Goal: Transaction & Acquisition: Subscribe to service/newsletter

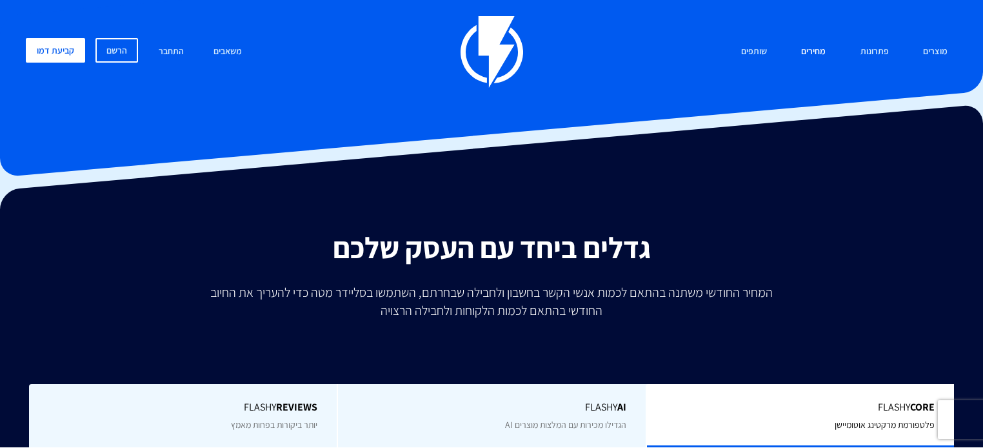
click at [831, 54] on link "מחירים" at bounding box center [814, 52] width 44 height 28
click at [816, 51] on link "מחירים" at bounding box center [814, 52] width 44 height 28
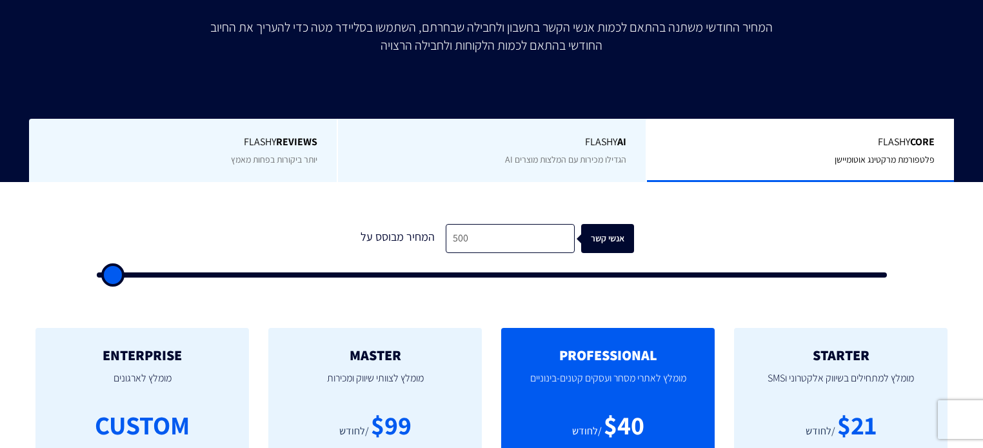
scroll to position [310, 0]
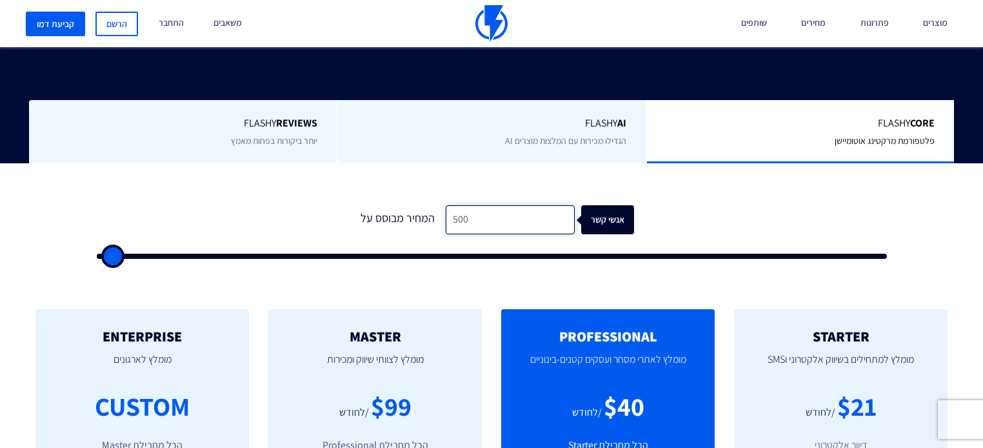
click at [480, 205] on input "500" at bounding box center [510, 219] width 129 height 29
click at [479, 205] on input "500" at bounding box center [510, 219] width 129 height 29
click at [475, 205] on input "500" at bounding box center [510, 219] width 129 height 29
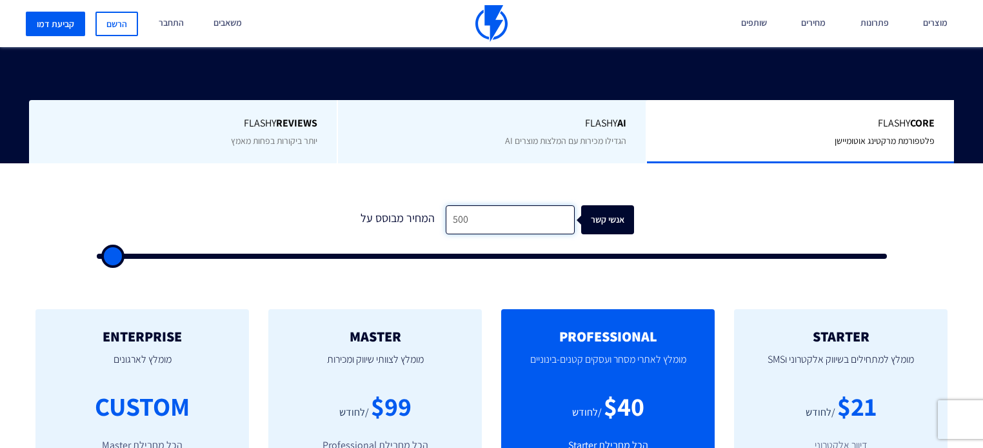
click at [475, 205] on input "500" at bounding box center [510, 219] width 129 height 29
type input "3"
type input "500"
type input "30"
type input "500"
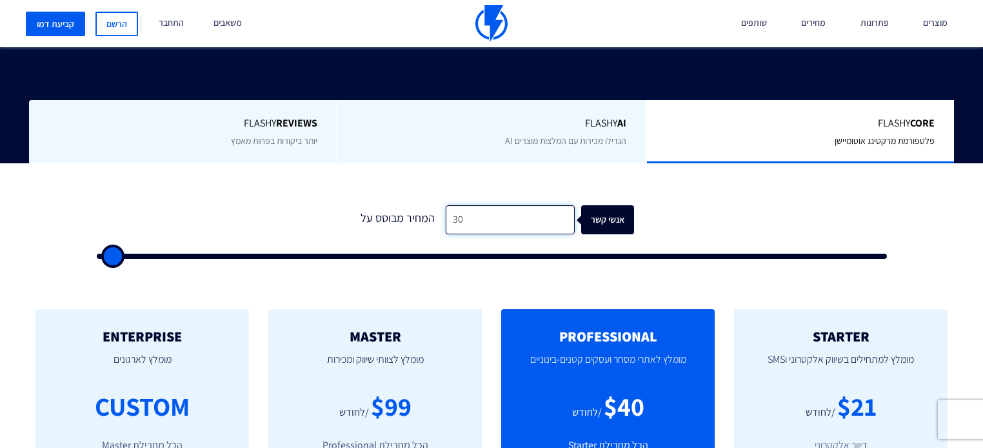
type input "300"
type input "500"
type input "3,000"
type input "3000"
type input "26,500"
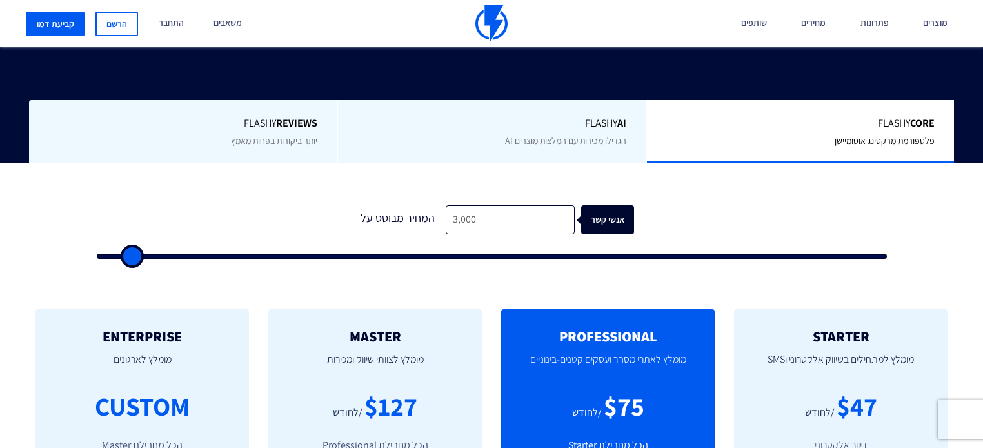
type input "26500"
type input "29,500"
type input "29500"
type input "33,000"
type input "33000"
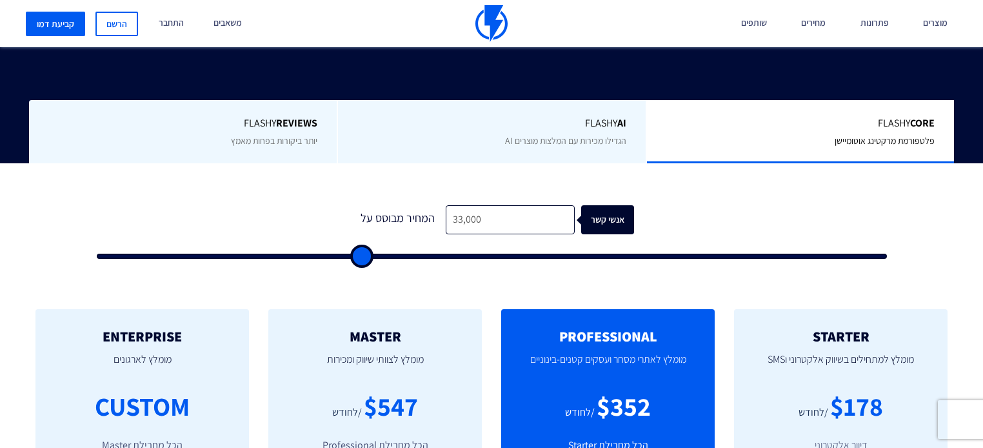
type input "36,000"
type input "36000"
type input "49,500"
type input "49500"
type input "56,000"
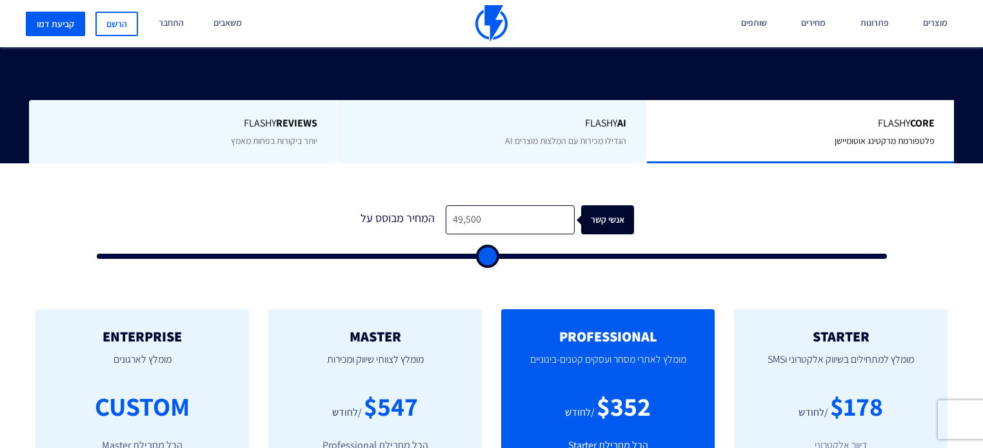
type input "56000"
type input "61,000"
type input "61000"
type input "61,500"
type input "61500"
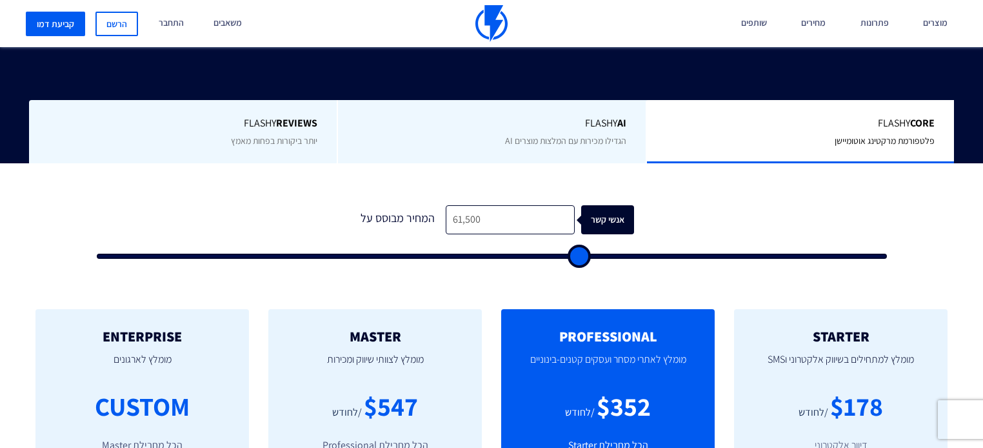
type input "61,000"
type input "61000"
type input "60,500"
type input "60500"
type input "58,500"
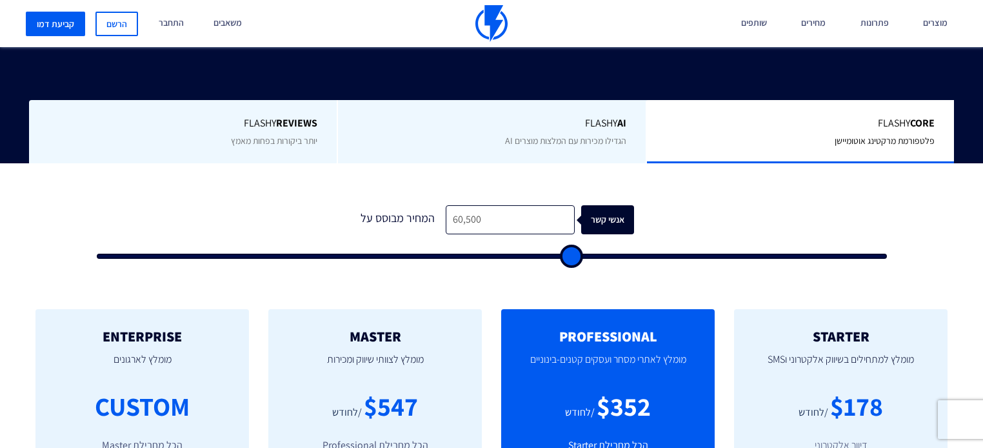
type input "58500"
type input "46,000"
type input "46000"
type input "40,500"
type input "40500"
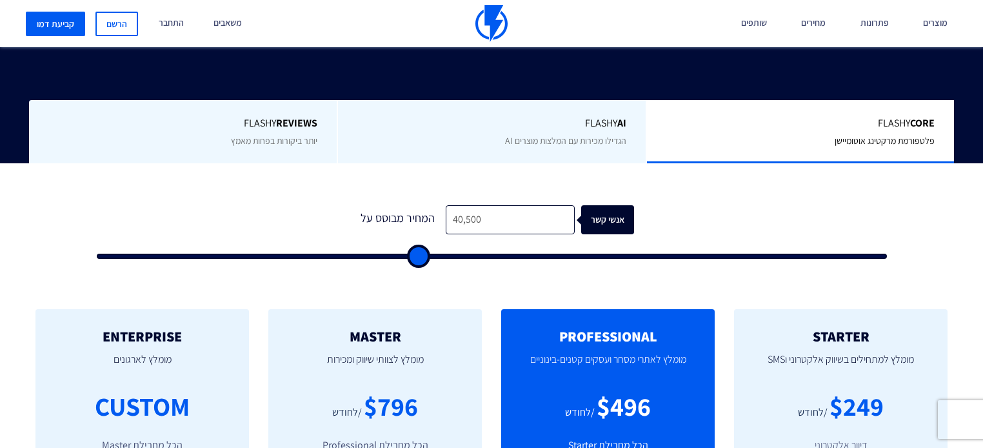
type input "7,500"
type input "7500"
type input "4,000"
type input "4000"
type input "500"
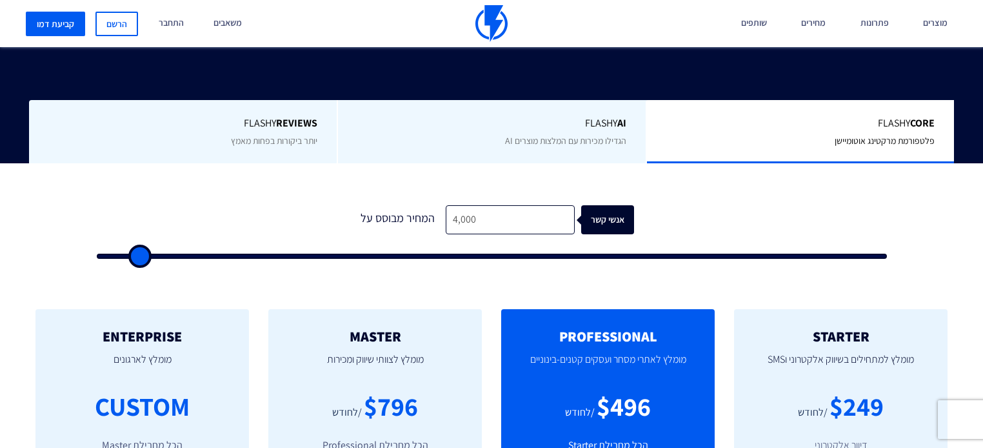
type input "500"
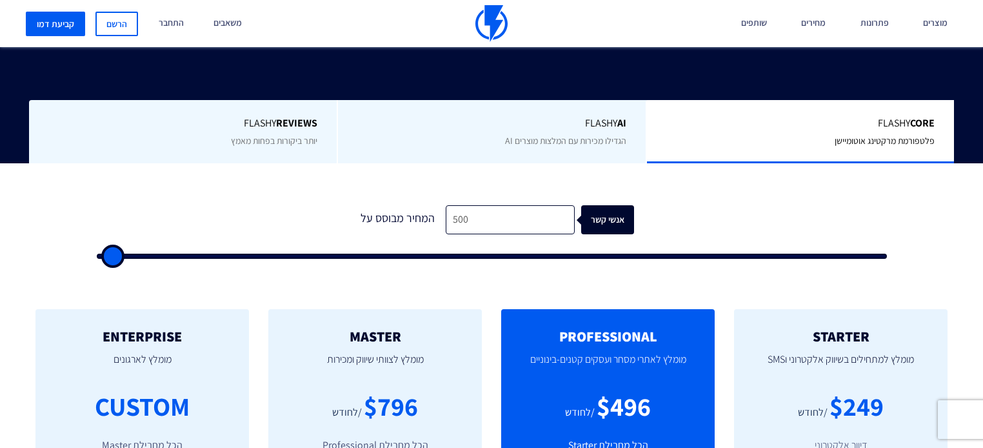
type input "500"
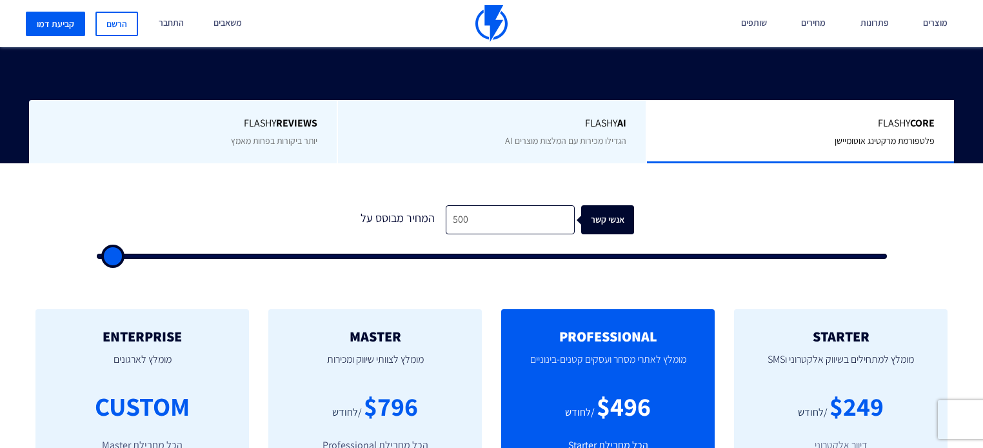
type input "500"
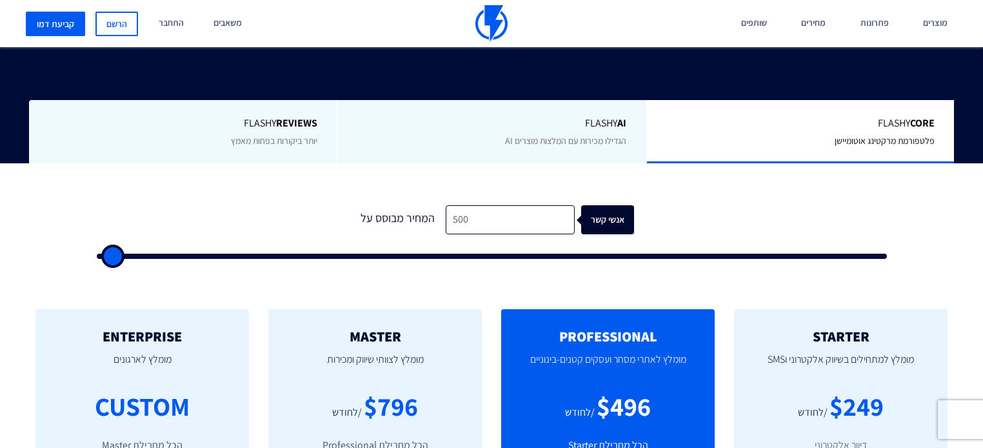
type input "500"
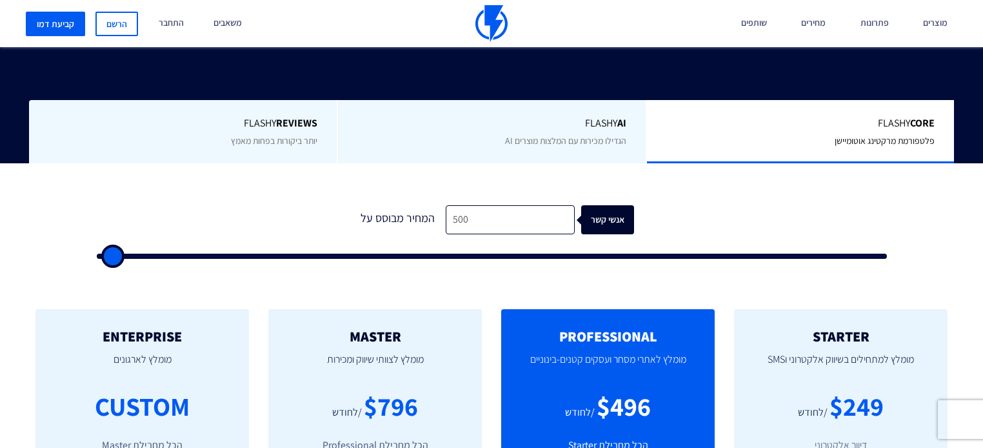
type input "500"
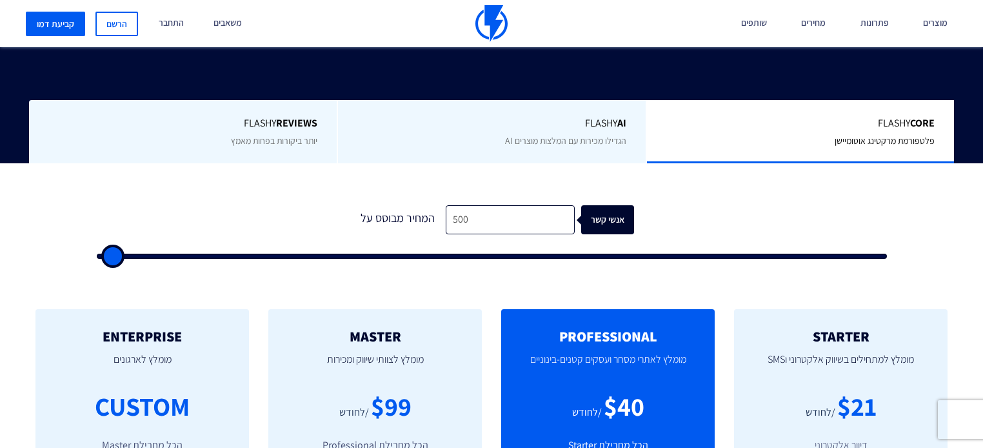
type input "15,000"
type input "15000"
type input "19,500"
type input "19500"
type input "24,500"
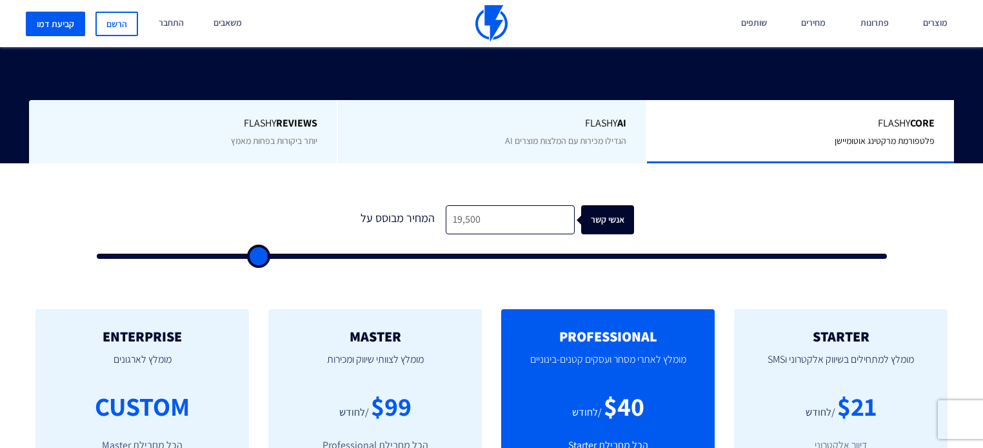
type input "24500"
type input "46,000"
type input "46000"
type input "54,500"
type input "54500"
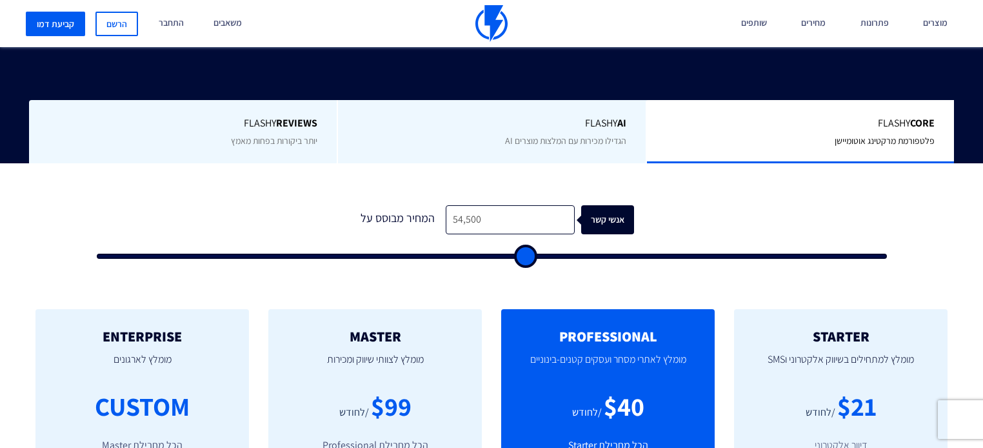
type input "64,000"
type input "64000"
type input "65,500"
type input "65500"
type input "66,000"
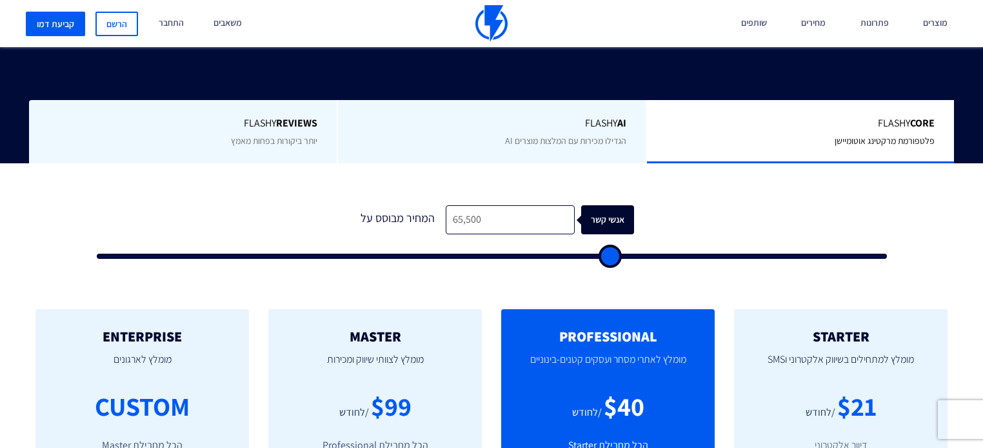
type input "66000"
type input "65,500"
type input "65500"
type input "62,000"
type input "62000"
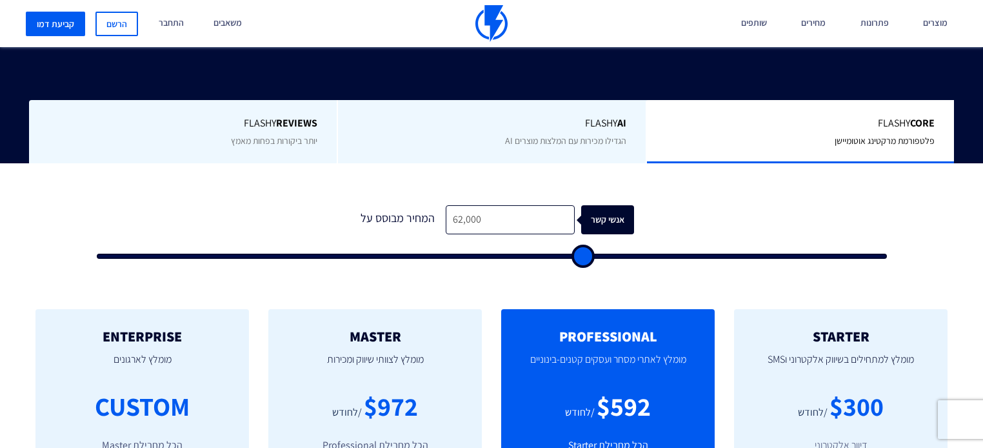
type input "60,000"
type input "60000"
type input "56,500"
type input "56500"
type input "51,000"
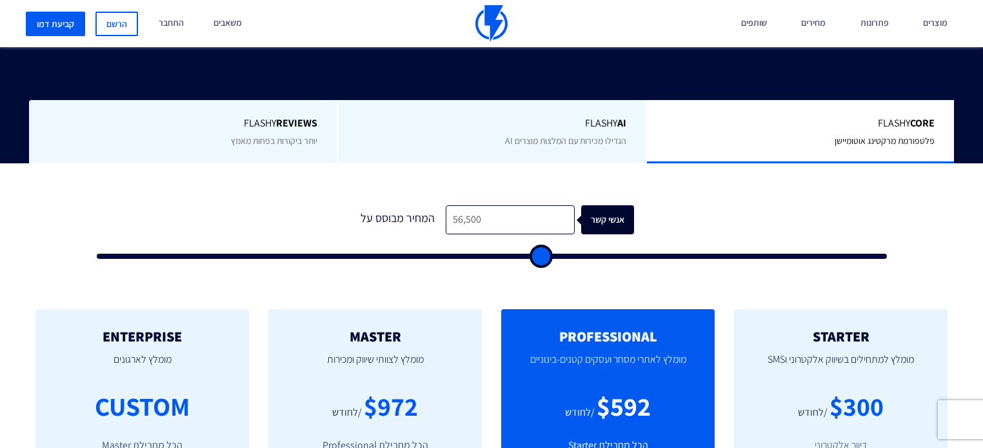
type input "51000"
type input "46,000"
type input "46000"
type input "40,000"
type input "40000"
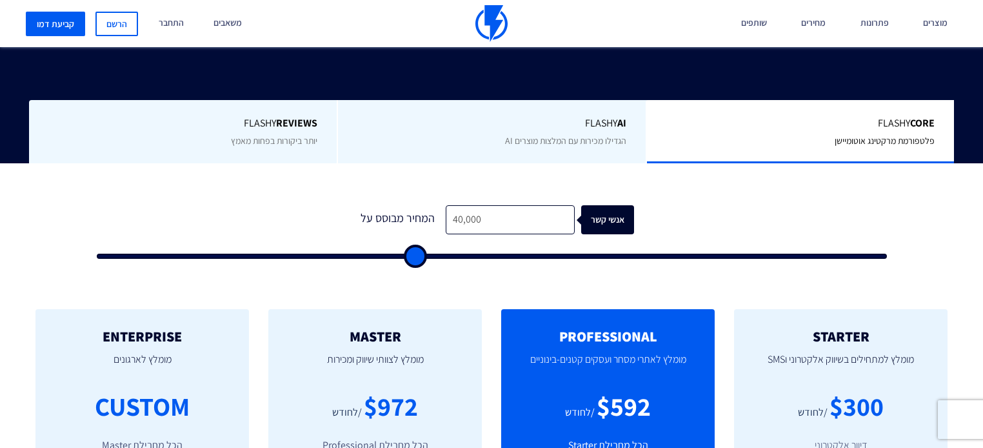
type input "32,500"
type input "32500"
type input "26,000"
type input "26000"
type input "19,000"
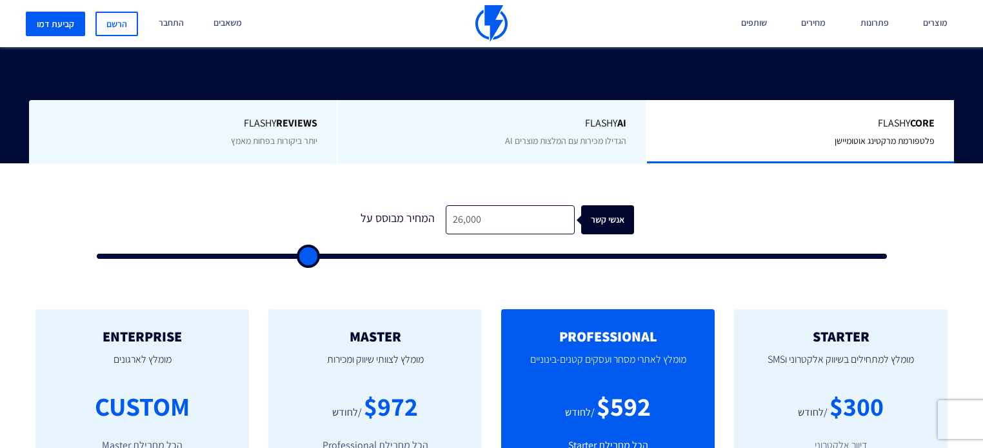
type input "19000"
type input "13,000"
type input "13000"
type input "500"
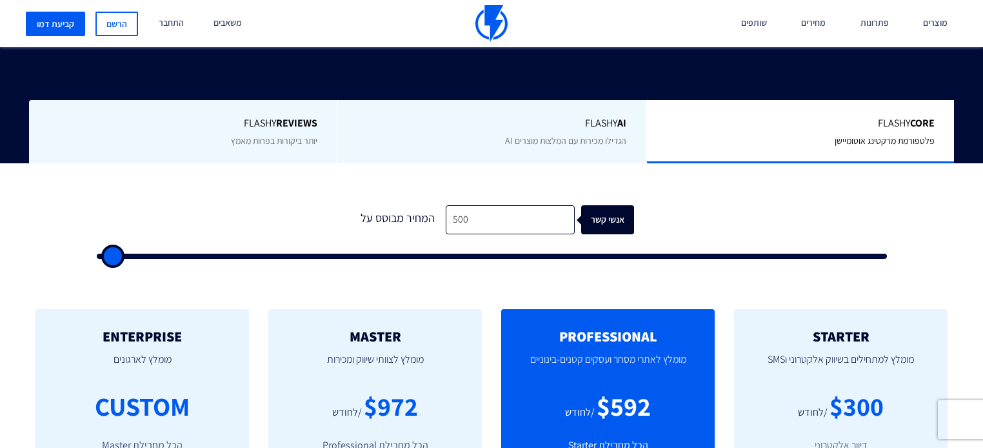
type input "500"
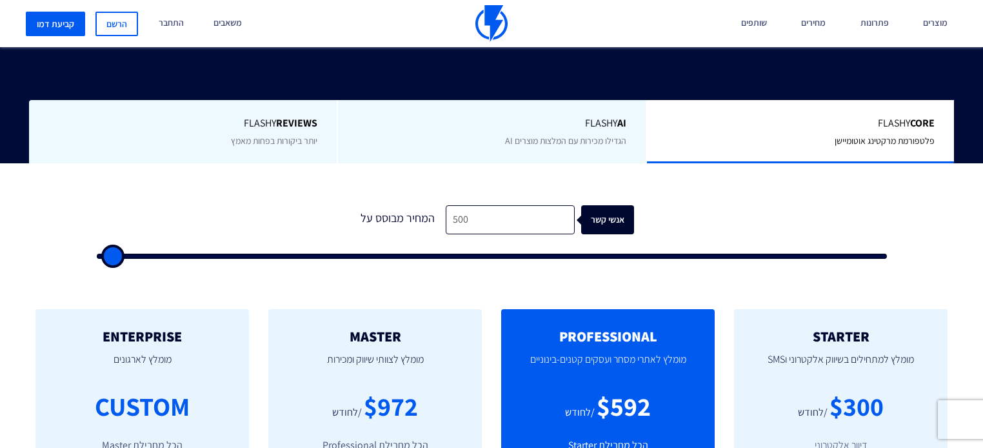
type input "500"
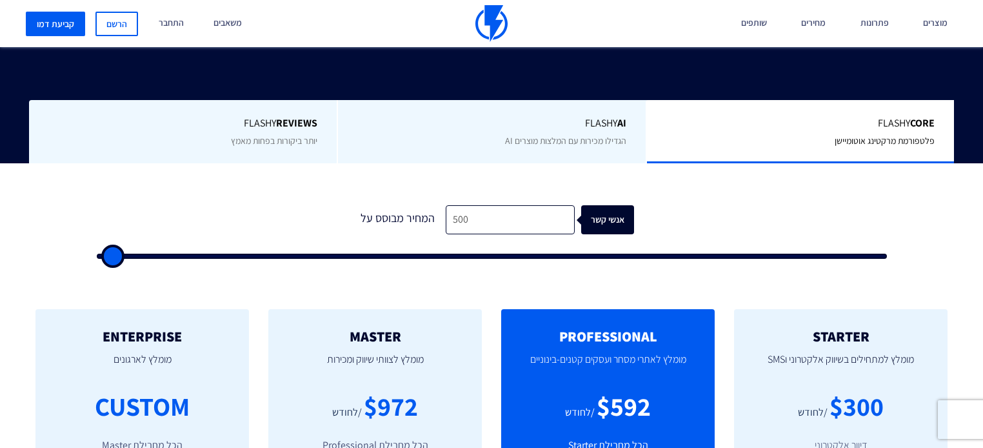
type input "500"
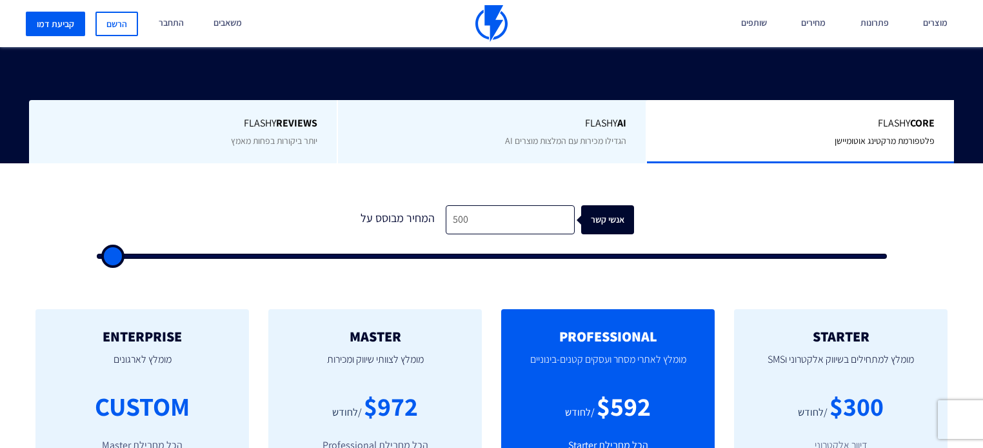
type input "500"
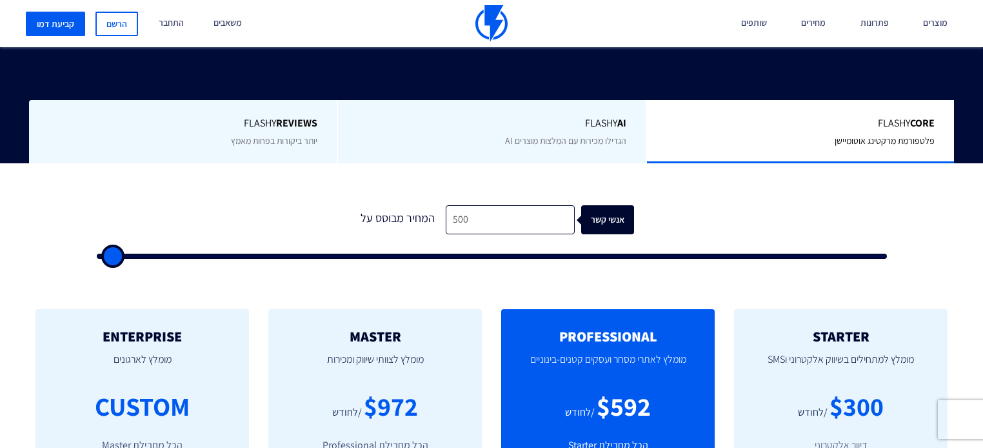
type input "500"
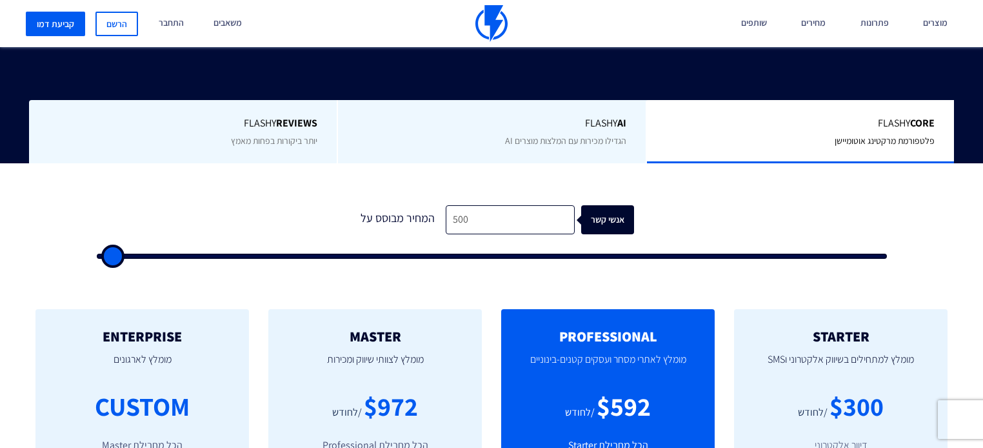
type input "500"
type input "2,500"
type input "2500"
type input "18,000"
type input "18000"
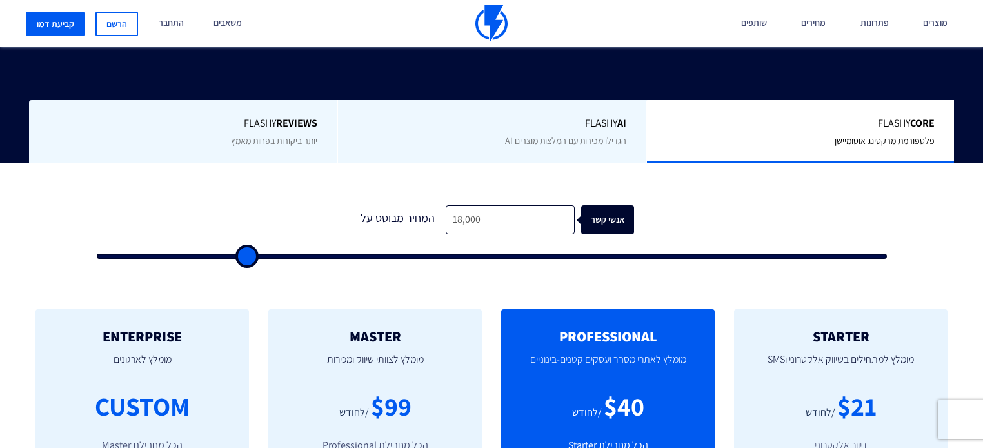
type input "23,000"
type input "23000"
type input "33,500"
type input "33500"
type input "37,500"
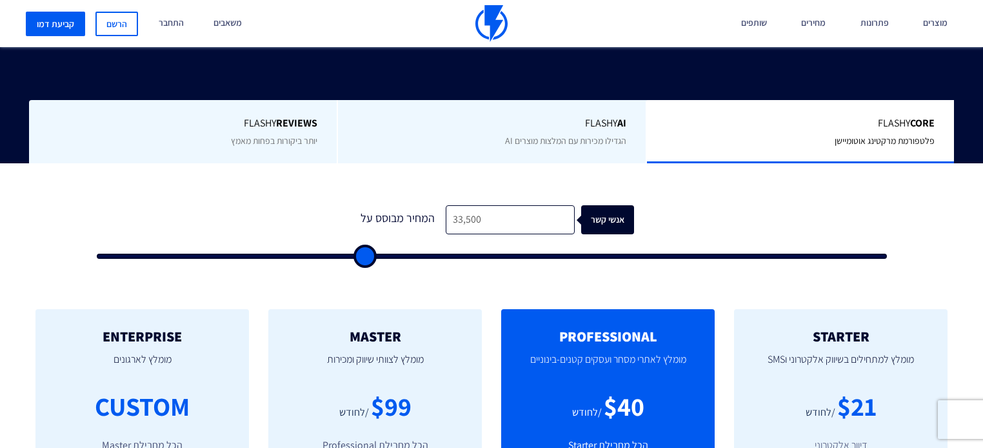
type input "37500"
type input "42,000"
type input "42000"
type input "45,500"
type input "45500"
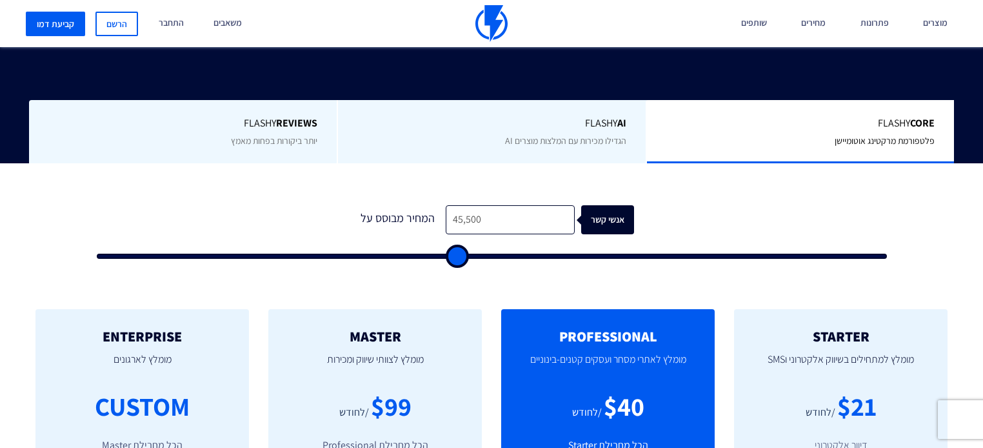
type input "52,000"
type input "52000"
type input "58,500"
type input "58500"
type input "59,000"
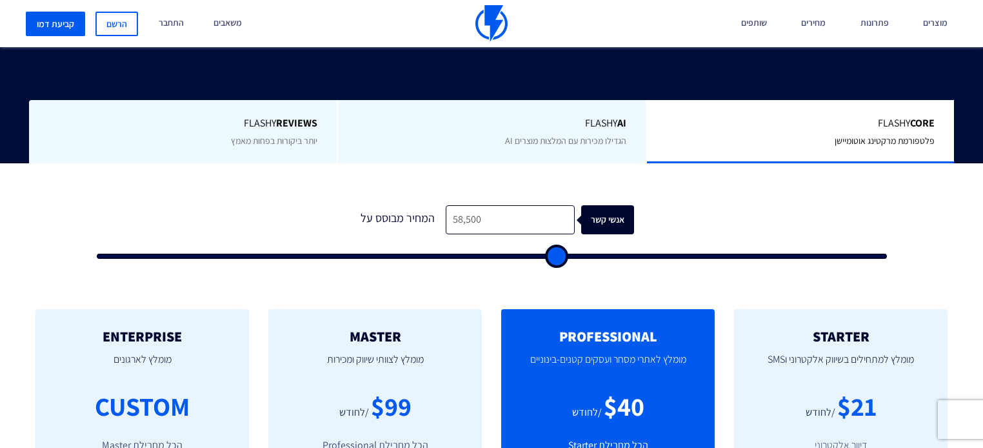
type input "59000"
type input "60,000"
type input "60000"
type input "61,000"
type input "61000"
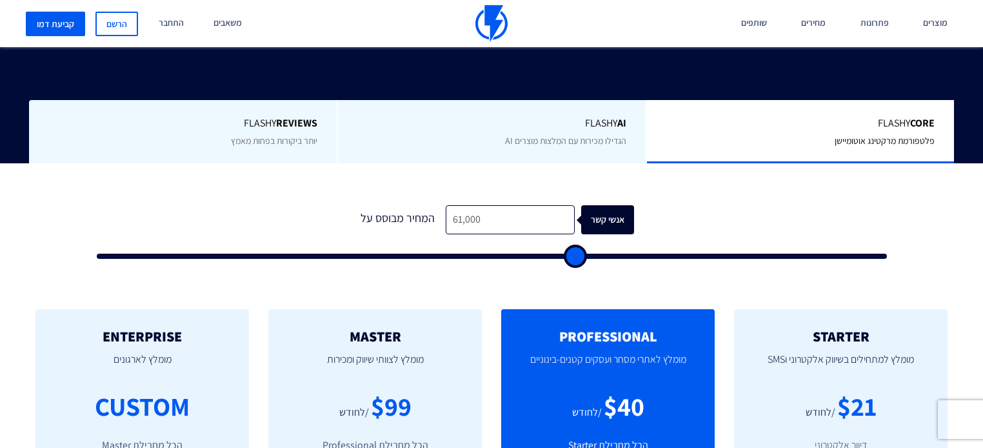
type input "61,500"
type input "61500"
type input "62,000"
type input "62000"
type input "62,500"
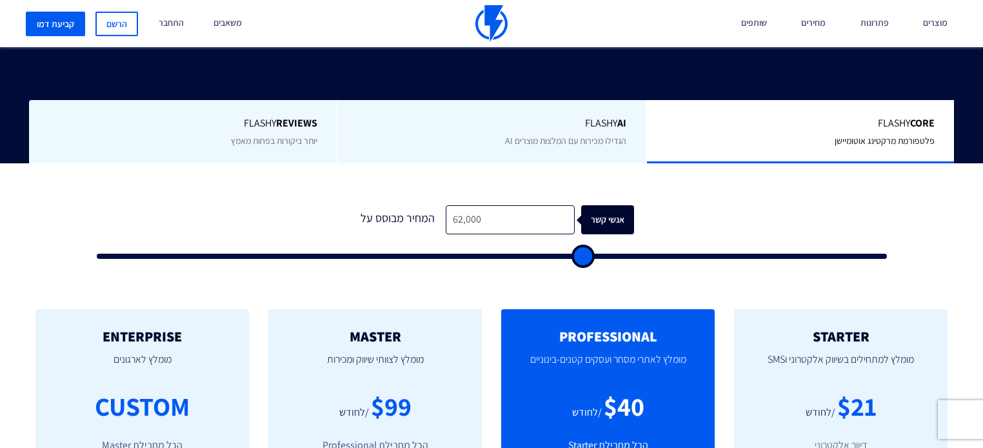
type input "62500"
type input "63,500"
type input "63500"
type input "64,000"
type input "64000"
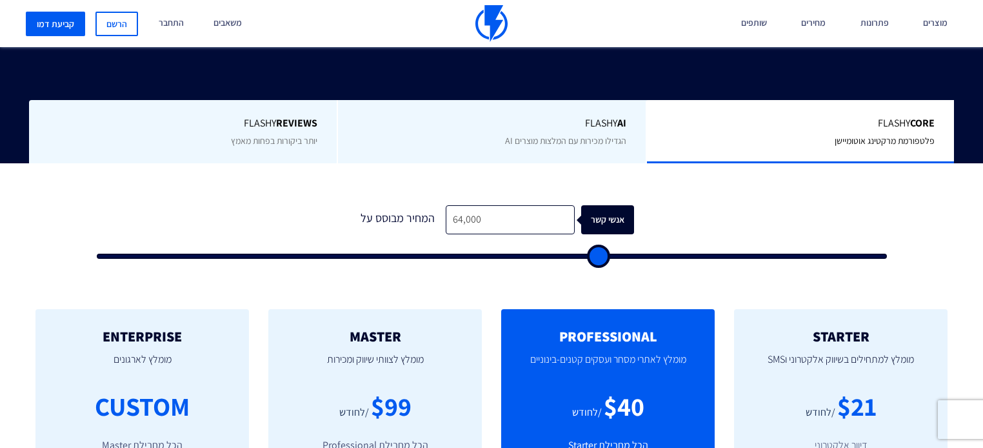
type input "64,500"
type input "64500"
type input "65,000"
type input "65000"
type input "65,500"
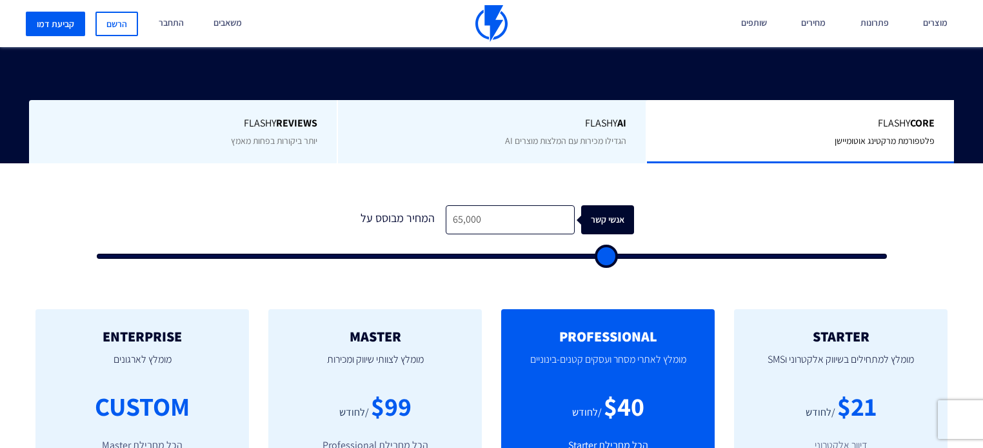
type input "65500"
type input "66,500"
type input "66500"
type input "67,000"
type input "67000"
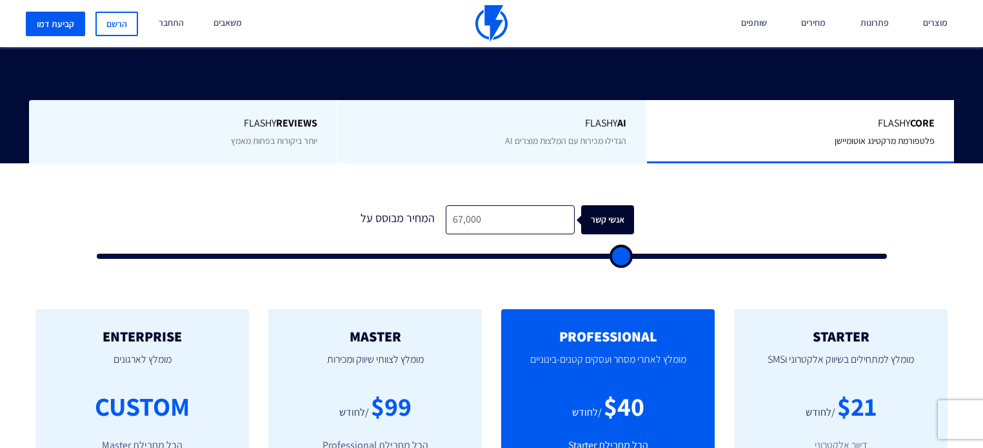
type input "68,000"
type input "68000"
type input "69,000"
type input "69000"
type input "71,000"
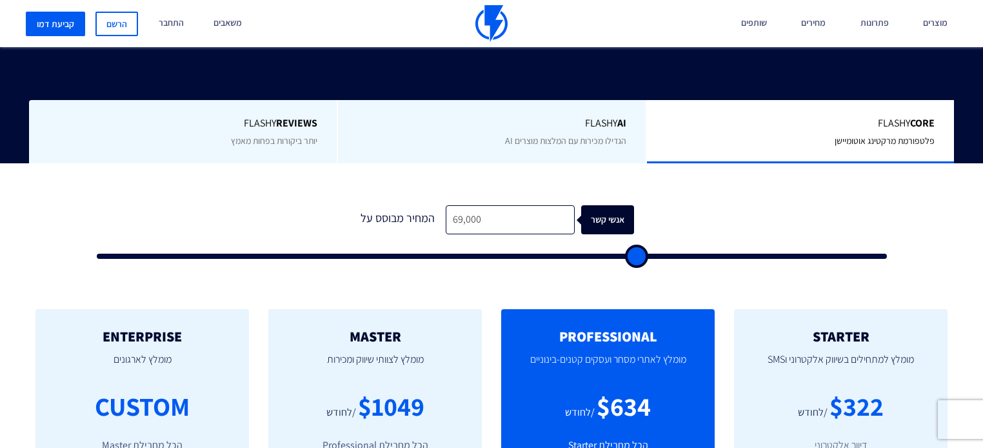
type input "71000"
type input "72,500"
type input "72500"
type input "73,500"
type input "73500"
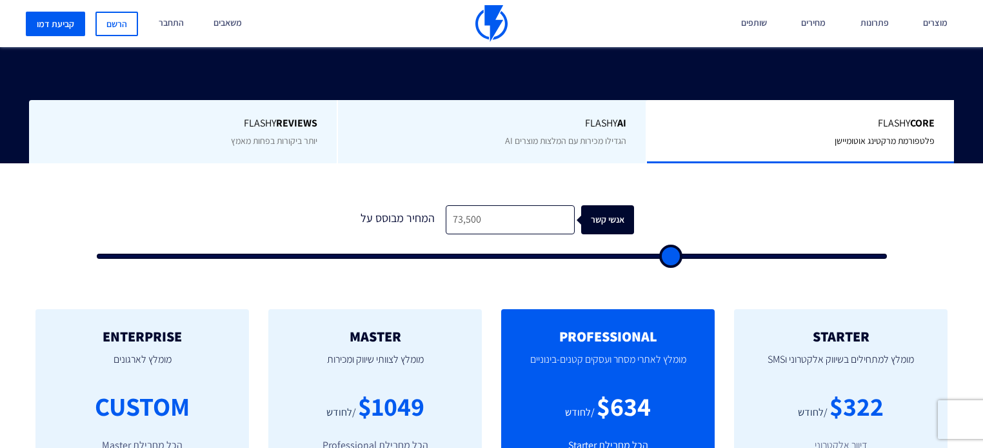
type input "74,500"
type input "74500"
type input "76,000"
type input "76000"
type input "77,000"
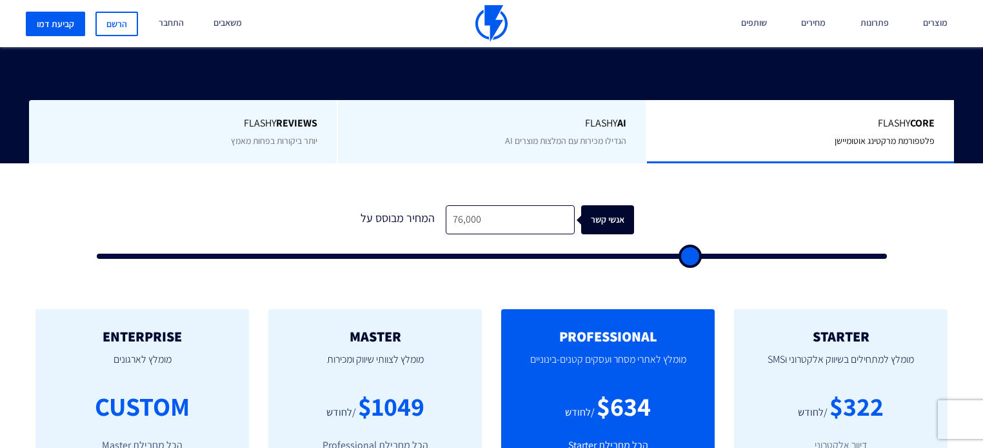
type input "77000"
type input "78,000"
type input "78000"
type input "79,000"
type input "79000"
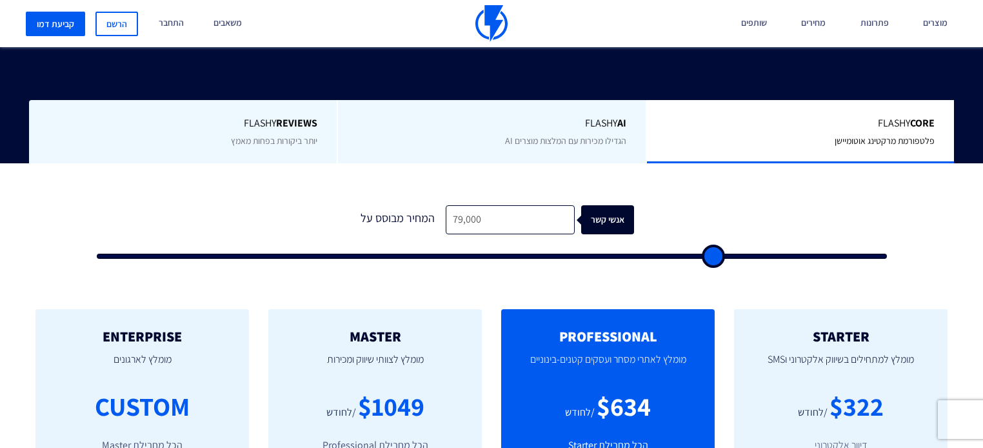
type input "80,000"
type input "80000"
type input "81,000"
type input "81000"
type input "83,000"
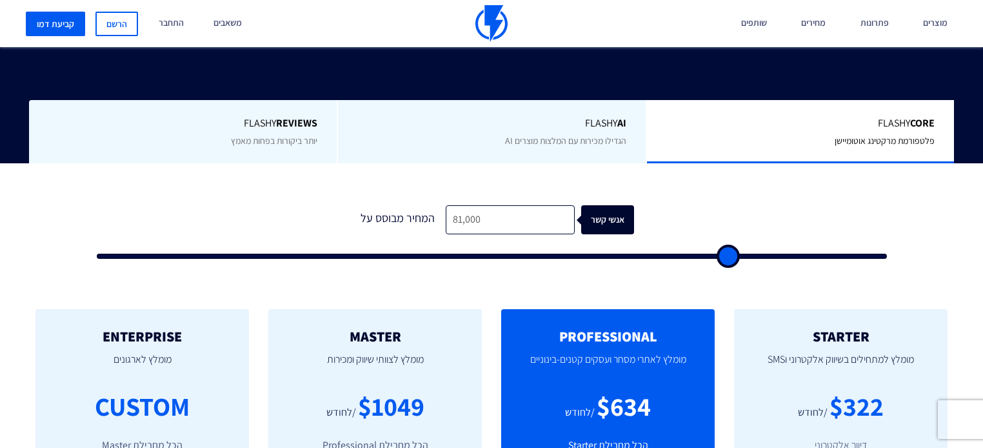
type input "83000"
drag, startPoint x: 129, startPoint y: 227, endPoint x: -155, endPoint y: 197, distance: 285.5
click at [97, 254] on input "range" at bounding box center [492, 256] width 790 height 5
drag, startPoint x: 500, startPoint y: 199, endPoint x: 230, endPoint y: 159, distance: 273.4
click at [230, 173] on div "1 המחיר מבוסס על 500 אנשי קשר" at bounding box center [492, 228] width 816 height 110
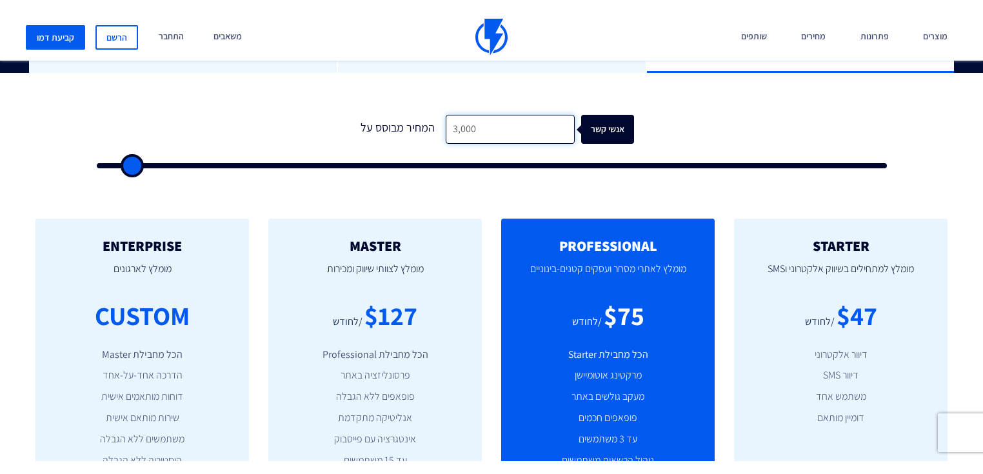
scroll to position [413, 0]
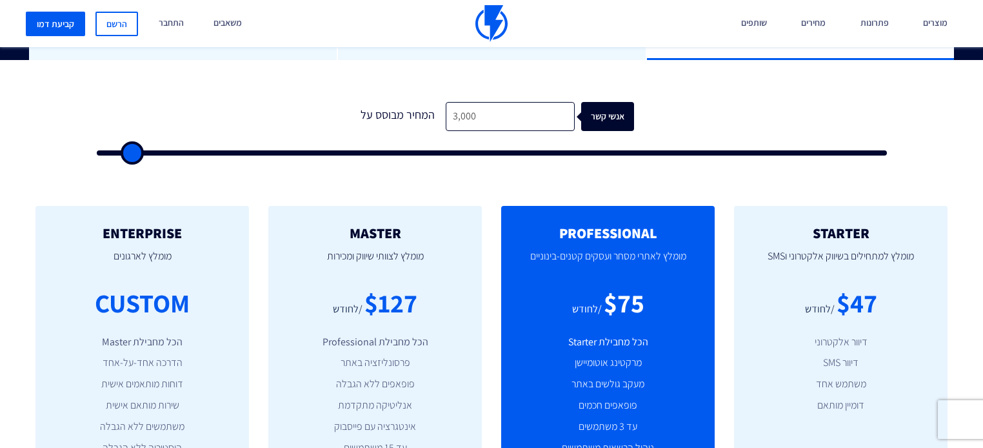
click at [114, 125] on form "0 המחיר מבוסס על 3,000 אנשי קשר" at bounding box center [492, 129] width 790 height 54
drag, startPoint x: -234, startPoint y: 155, endPoint x: -283, endPoint y: 163, distance: 49.6
click at [97, 155] on input "range" at bounding box center [492, 152] width 790 height 5
drag, startPoint x: 475, startPoint y: 88, endPoint x: 214, endPoint y: 102, distance: 261.7
click at [214, 102] on form "1 המחיר מבוסס על 500 אנשי קשר" at bounding box center [492, 129] width 790 height 54
